Goal: Task Accomplishment & Management: Manage account settings

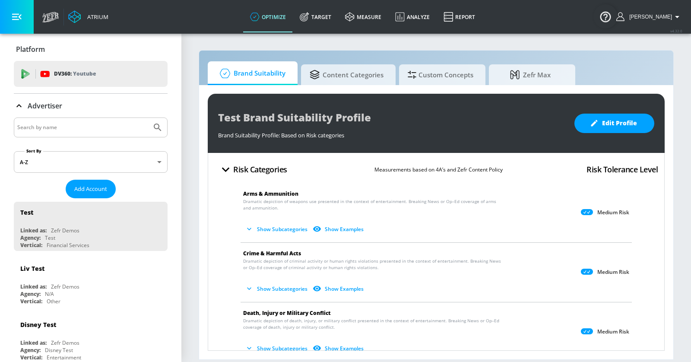
click at [86, 129] on input "Search by name" at bounding box center [82, 127] width 131 height 11
type input "ars"
click at [148, 118] on button "Submit Search" at bounding box center [157, 127] width 19 height 19
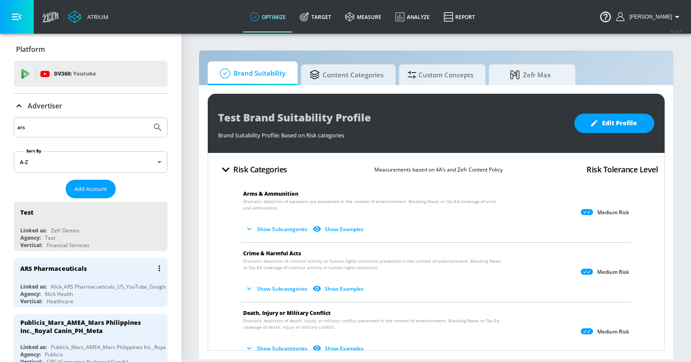
click at [105, 291] on div "Agency: Klick Health" at bounding box center [92, 293] width 145 height 7
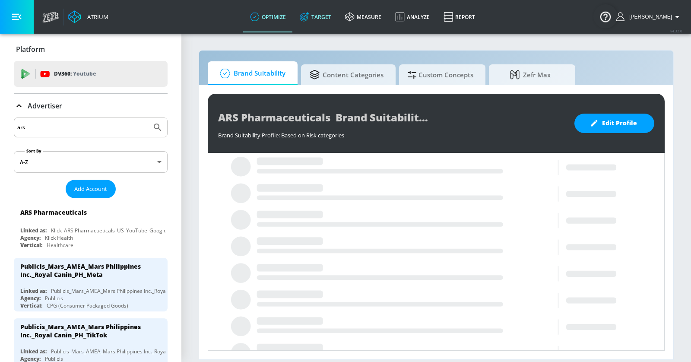
click at [336, 13] on link "Target" at bounding box center [315, 16] width 45 height 31
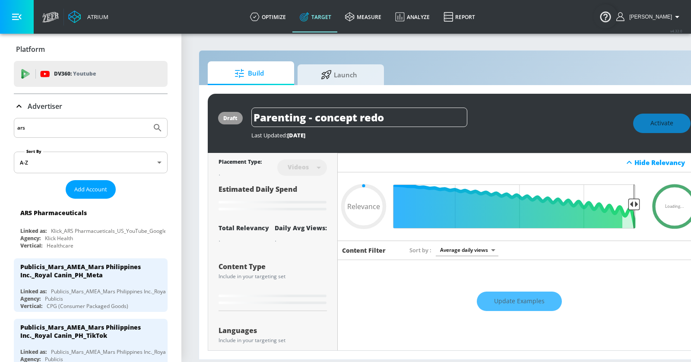
type input "0.05"
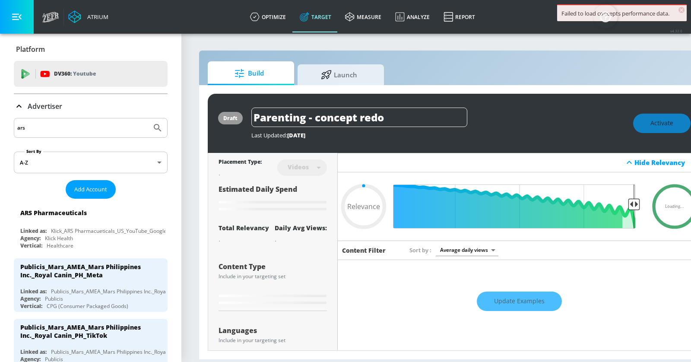
click at [19, 108] on icon at bounding box center [19, 106] width 10 height 10
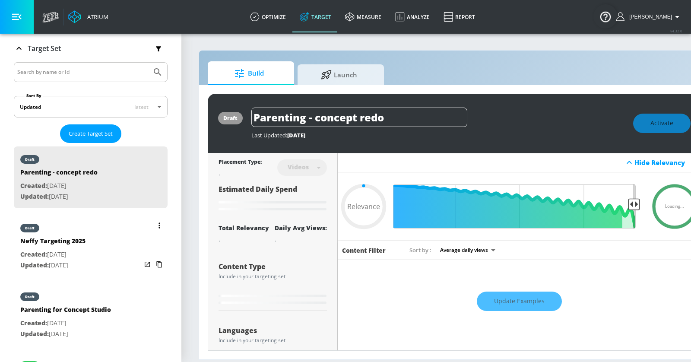
scroll to position [148, 0]
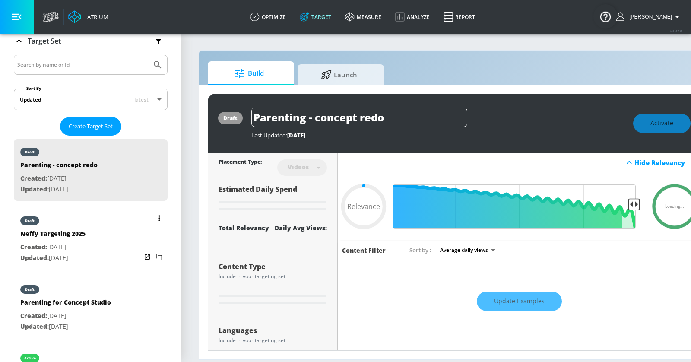
click at [105, 240] on div "draft Neffy Targeting 2025 Created: May. 29, 2025 Updated: Oct. 08, 2025" at bounding box center [91, 239] width 154 height 62
type input "Neffy Targeting 2025"
type input "channels"
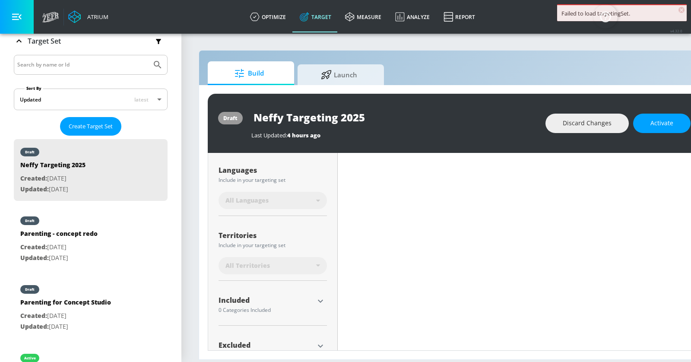
scroll to position [186, 0]
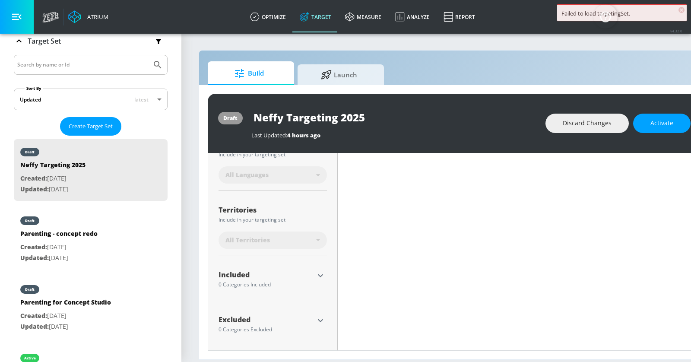
click at [322, 275] on icon "button" at bounding box center [320, 275] width 10 height 10
click at [14, 15] on icon "button" at bounding box center [17, 17] width 10 height 10
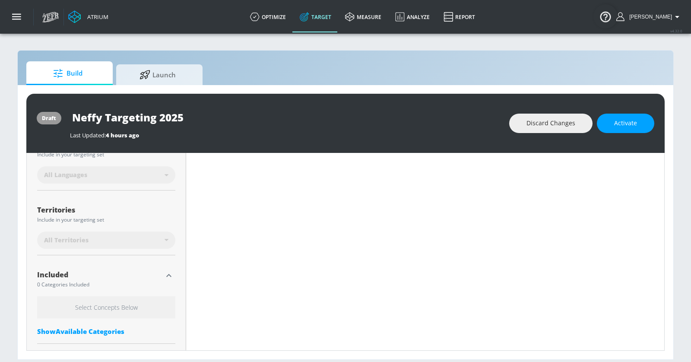
type input "0.65"
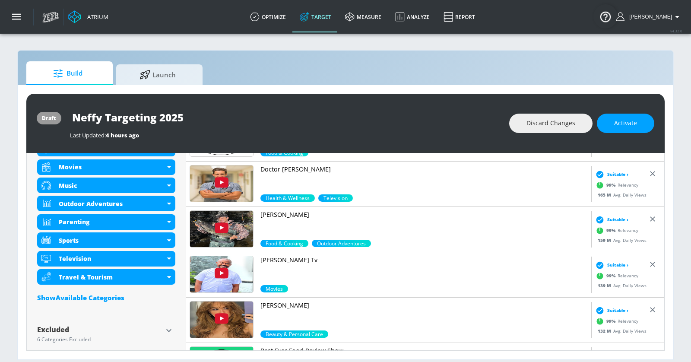
scroll to position [446, 0]
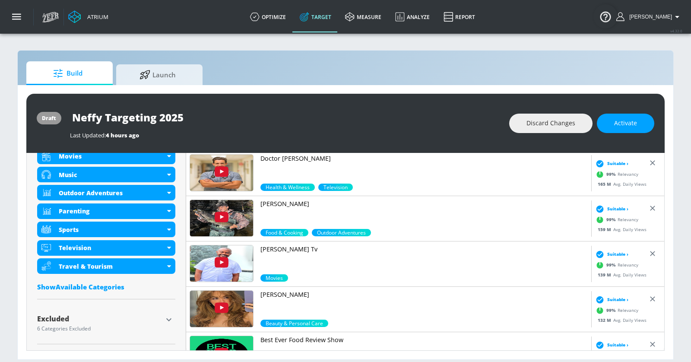
click at [101, 285] on div "Show Available Categories" at bounding box center [106, 286] width 138 height 9
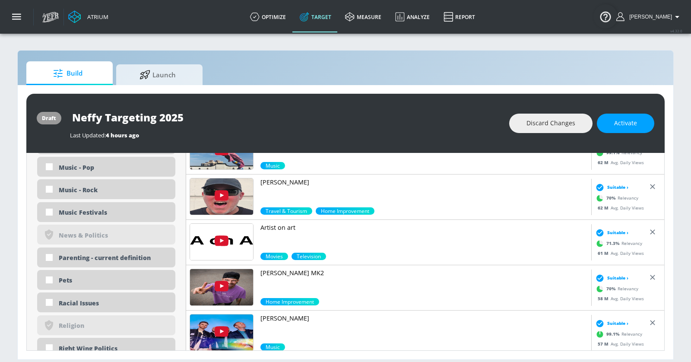
scroll to position [1876, 0]
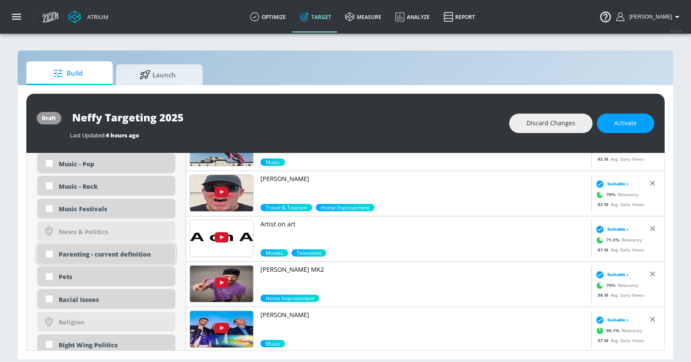
click at [102, 256] on div "Parenting - current definition" at bounding box center [114, 254] width 110 height 8
checkbox input "true"
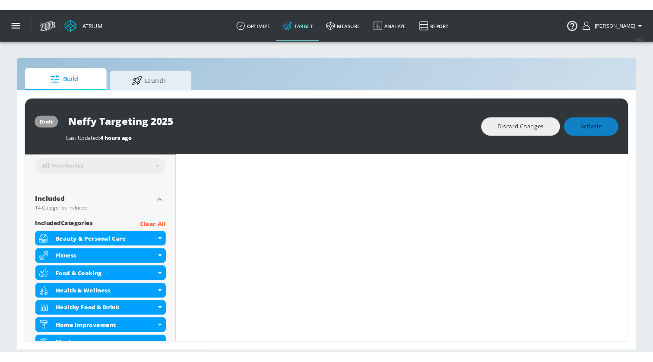
scroll to position [0, 0]
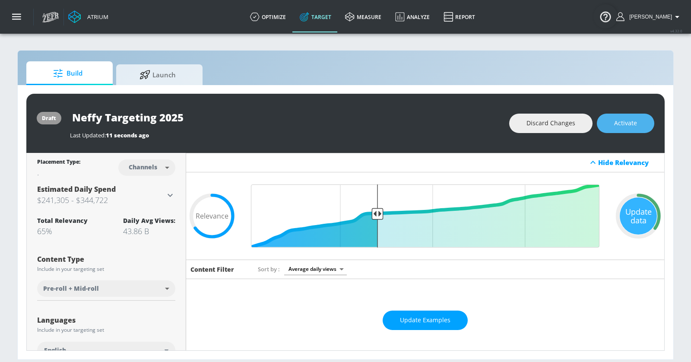
click at [617, 114] on button "Activate" at bounding box center [625, 123] width 57 height 19
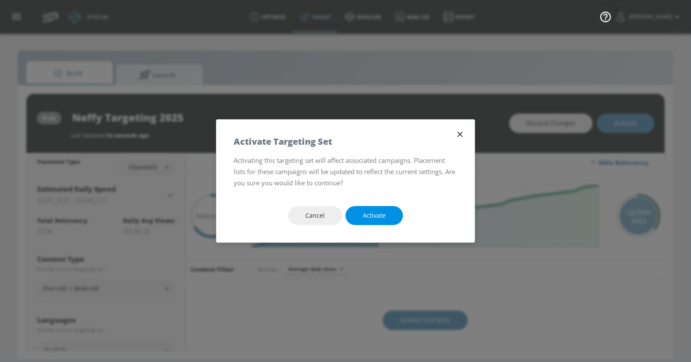
click at [376, 213] on span "Activate" at bounding box center [374, 215] width 23 height 11
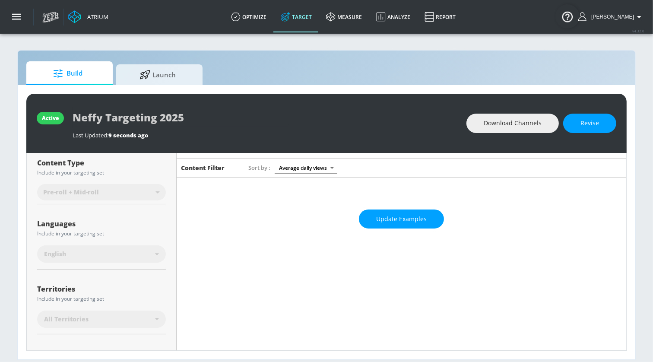
scroll to position [119, 0]
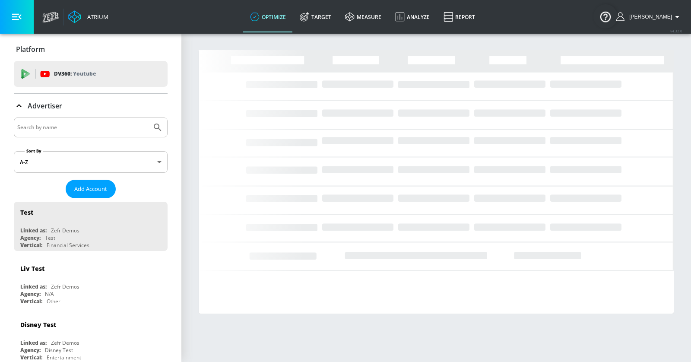
click at [82, 128] on input "Search by name" at bounding box center [82, 127] width 131 height 11
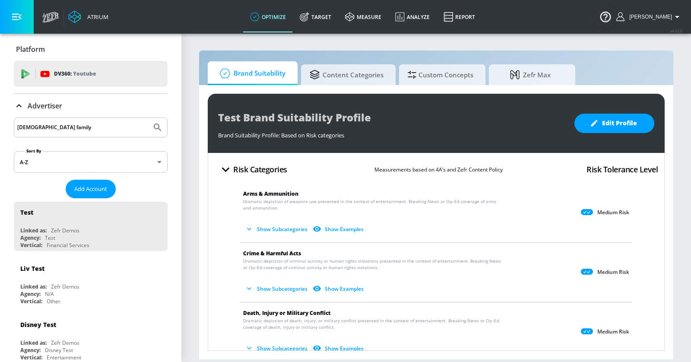
type input "[DEMOGRAPHIC_DATA] family"
click at [148, 118] on button "Submit Search" at bounding box center [157, 127] width 19 height 19
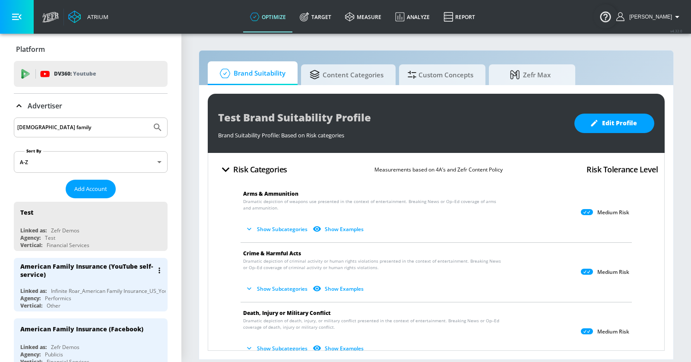
click at [130, 276] on div "American Family Insurance (YouTube self-service)" at bounding box center [86, 270] width 133 height 16
